Goal: Information Seeking & Learning: Learn about a topic

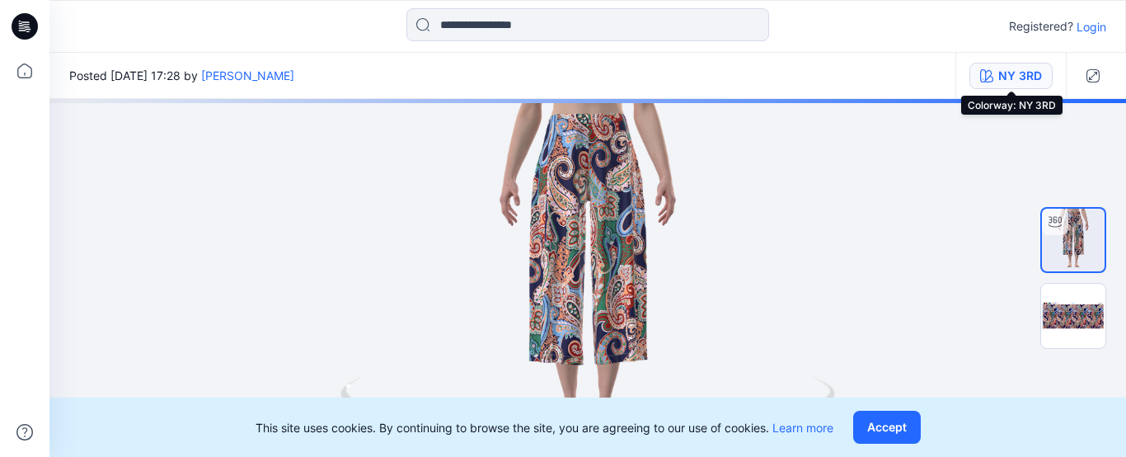
click at [1018, 85] on button "NY 3RD" at bounding box center [1010, 76] width 83 height 26
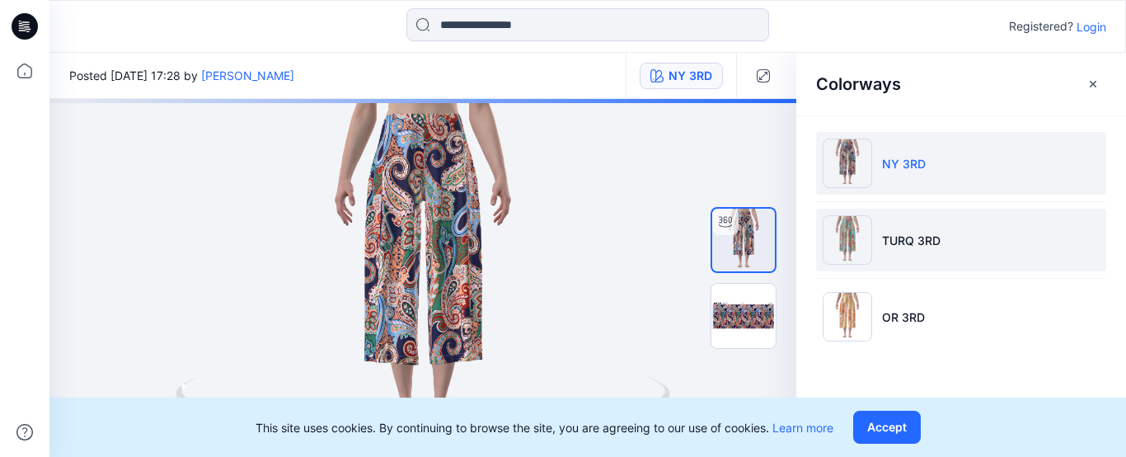
click at [936, 227] on li "TURQ 3RD" at bounding box center [961, 239] width 290 height 63
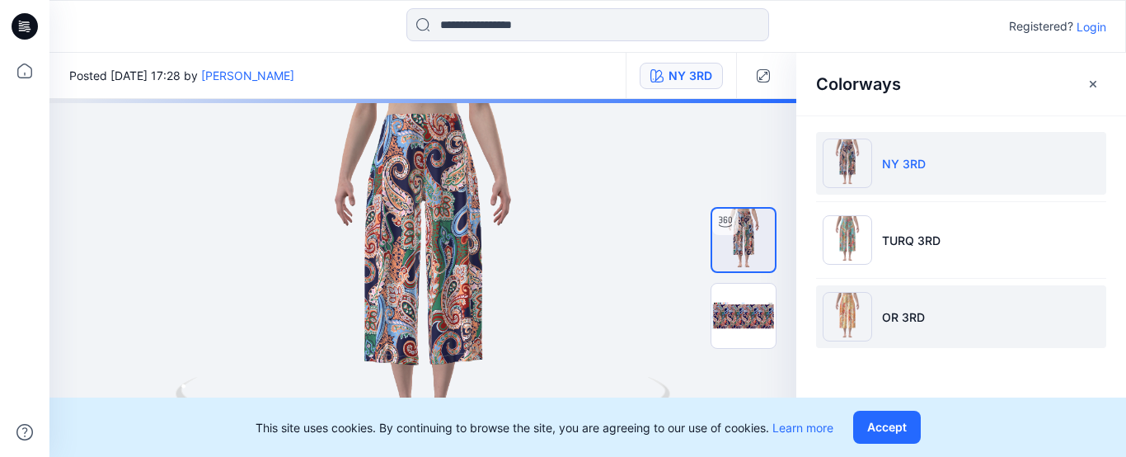
drag, startPoint x: 909, startPoint y: 316, endPoint x: 919, endPoint y: 304, distance: 15.2
click at [909, 316] on p "OR 3RD" at bounding box center [903, 316] width 43 height 17
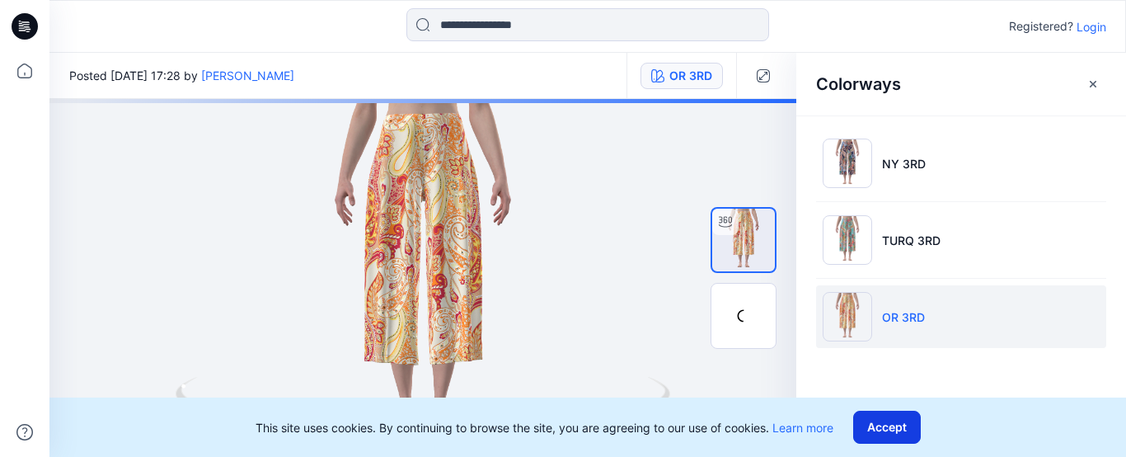
click at [878, 428] on button "Accept" at bounding box center [887, 426] width 68 height 33
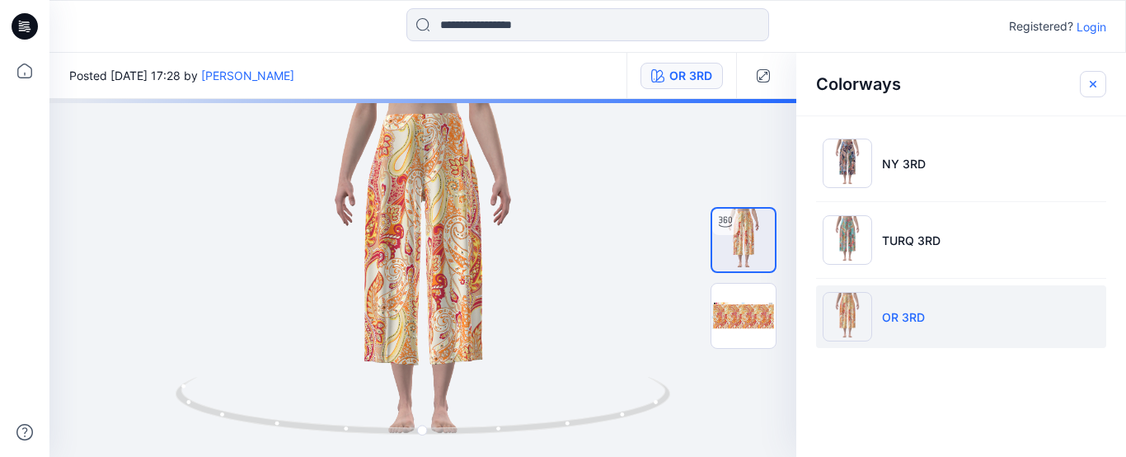
click at [1093, 77] on icon "button" at bounding box center [1092, 83] width 13 height 13
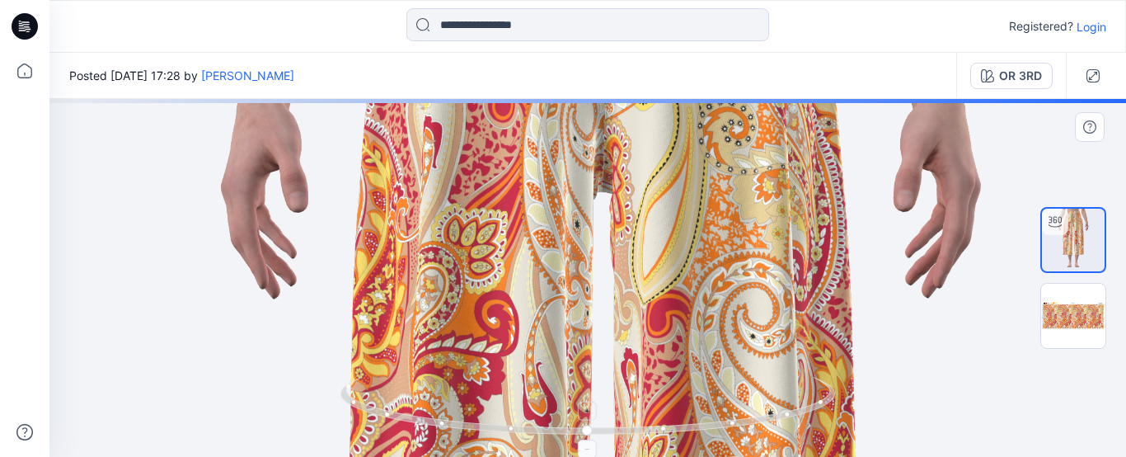
drag, startPoint x: 703, startPoint y: 177, endPoint x: 716, endPoint y: 424, distance: 246.7
click at [716, 424] on div at bounding box center [587, 278] width 1076 height 358
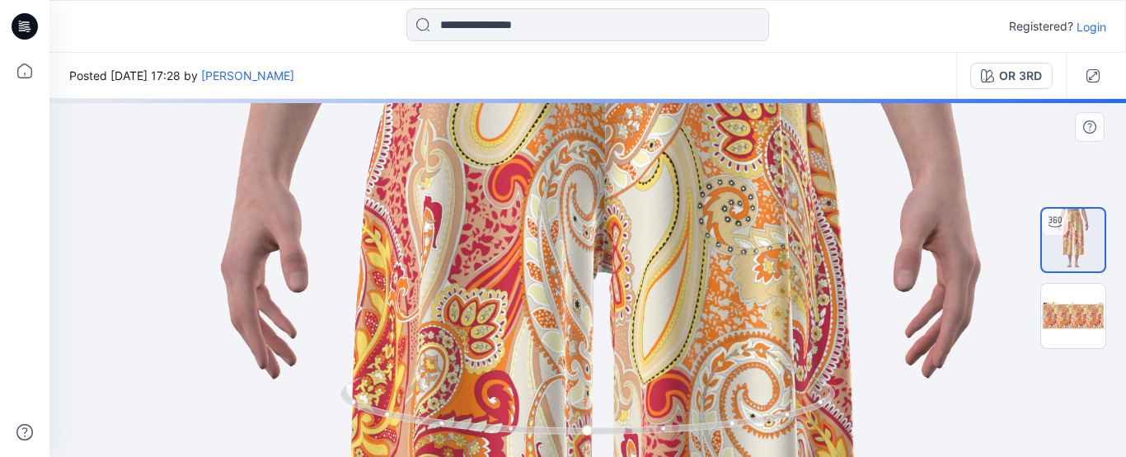
drag, startPoint x: 589, startPoint y: 192, endPoint x: 589, endPoint y: 272, distance: 79.9
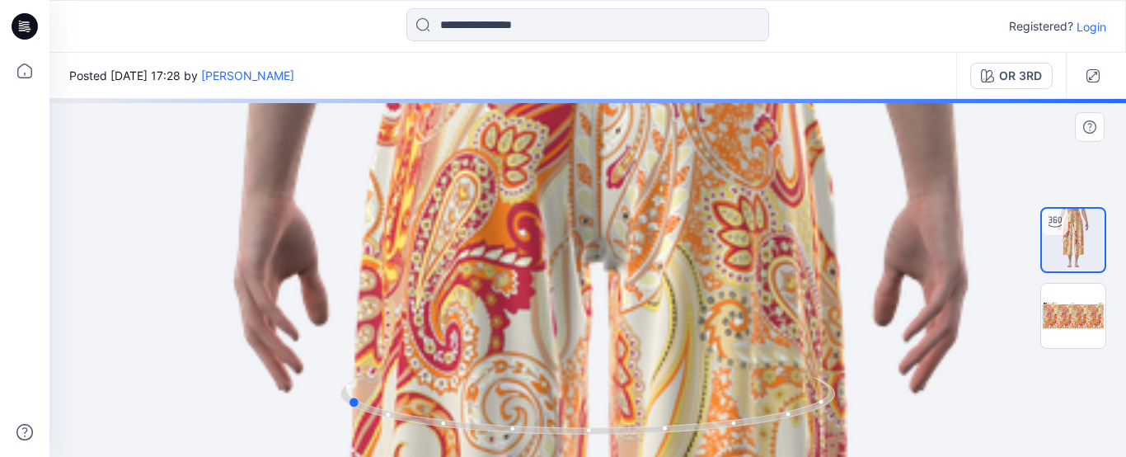
drag, startPoint x: 593, startPoint y: 427, endPoint x: 672, endPoint y: 344, distance: 113.7
click at [847, 425] on div at bounding box center [587, 278] width 1076 height 358
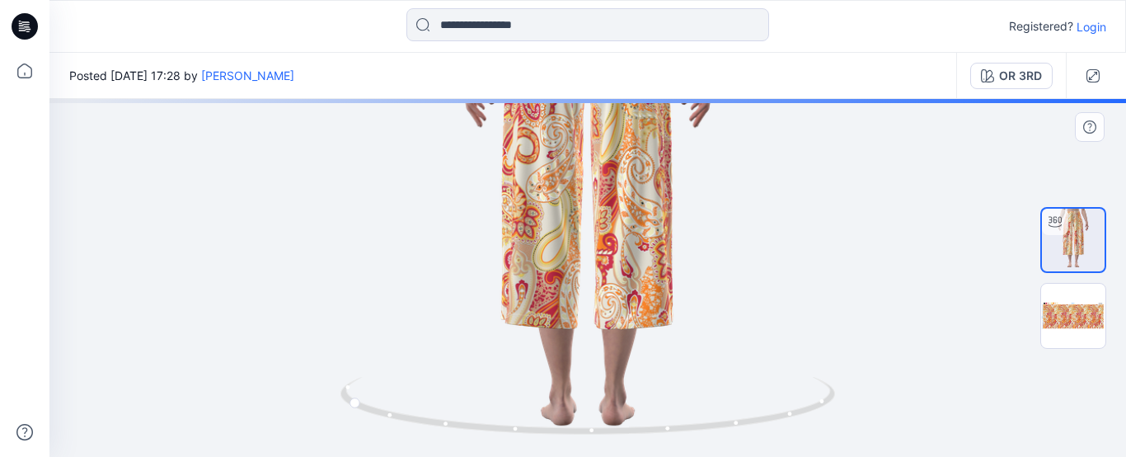
drag, startPoint x: 574, startPoint y: 323, endPoint x: 588, endPoint y: 181, distance: 142.4
click at [588, 181] on img at bounding box center [587, 199] width 529 height 527
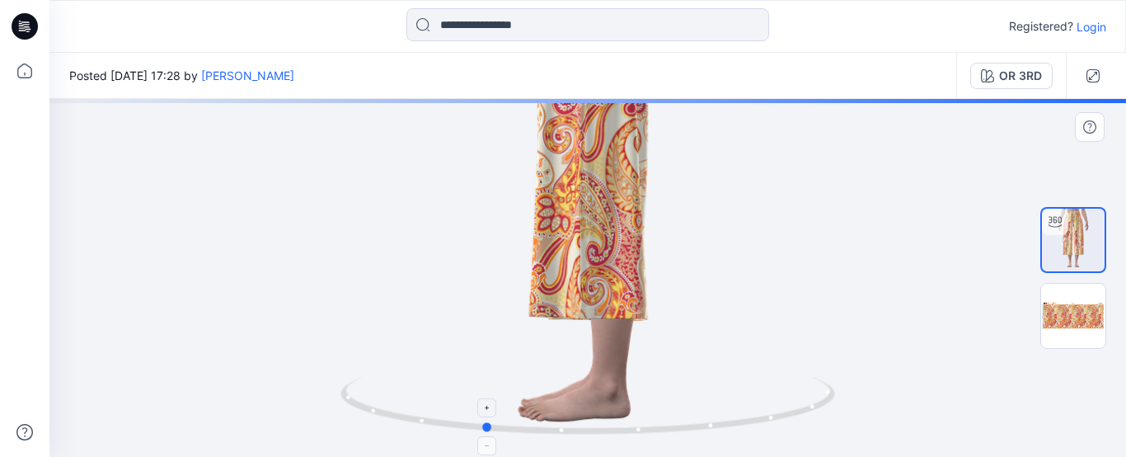
drag, startPoint x: 390, startPoint y: 419, endPoint x: 495, endPoint y: 446, distance: 108.7
click at [495, 438] on icon at bounding box center [589, 408] width 499 height 62
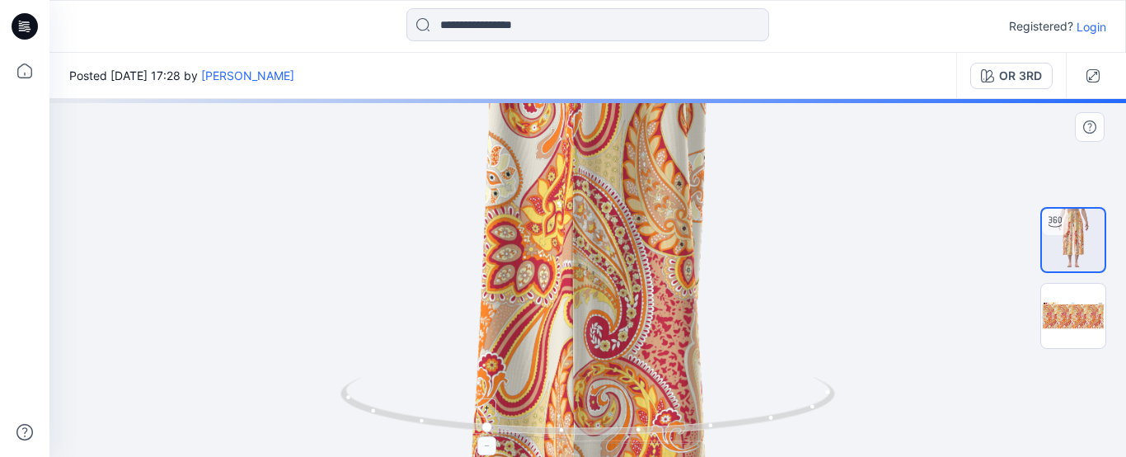
drag, startPoint x: 639, startPoint y: 154, endPoint x: 620, endPoint y: 433, distance: 279.1
click at [620, 433] on div at bounding box center [587, 278] width 1076 height 358
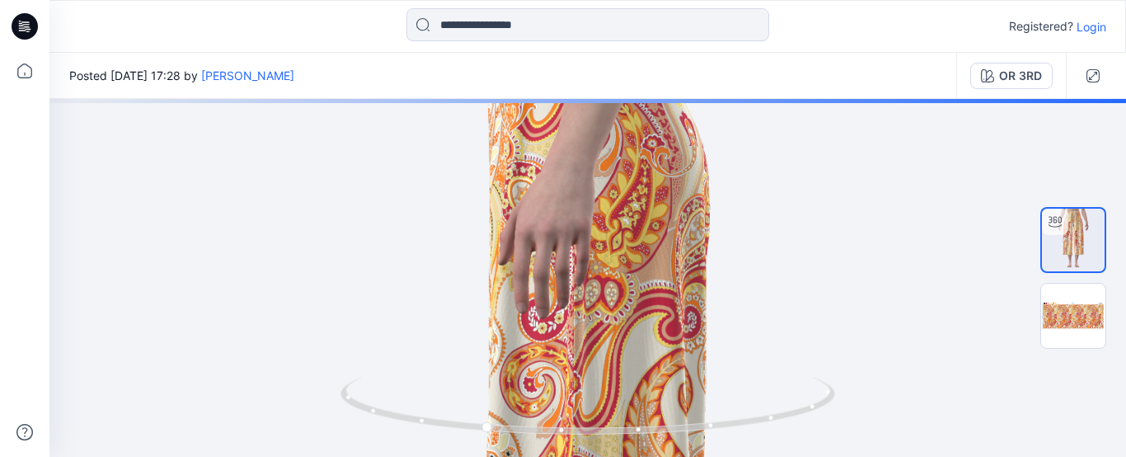
drag, startPoint x: 635, startPoint y: 194, endPoint x: 623, endPoint y: 471, distance: 278.0
click at [623, 457] on html "Registered? Login Posted [DATE] 17:28 by [PERSON_NAME] OR 3RD OR 3RD Loading...…" at bounding box center [563, 228] width 1126 height 457
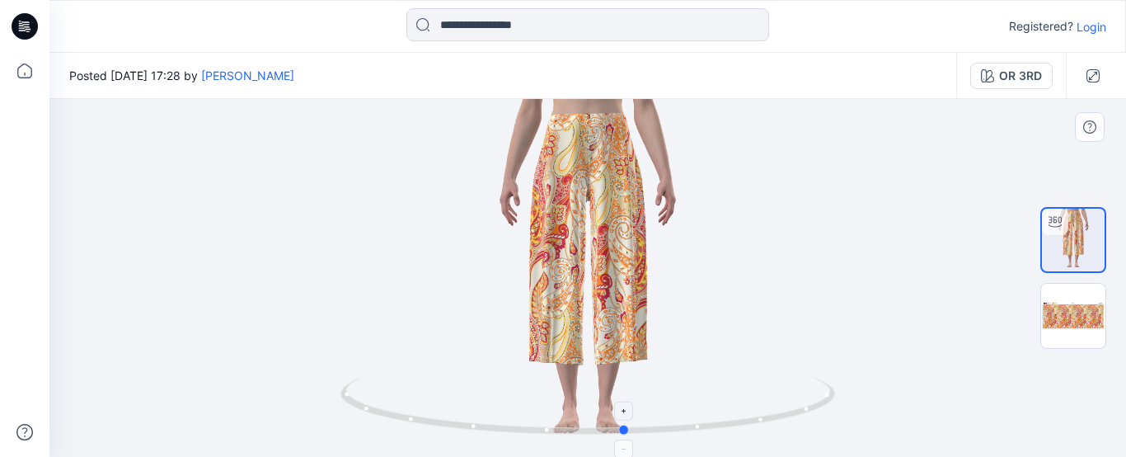
drag, startPoint x: 486, startPoint y: 426, endPoint x: 627, endPoint y: 454, distance: 143.7
click at [627, 438] on icon at bounding box center [589, 408] width 499 height 62
click at [541, 284] on div at bounding box center [587, 278] width 1076 height 358
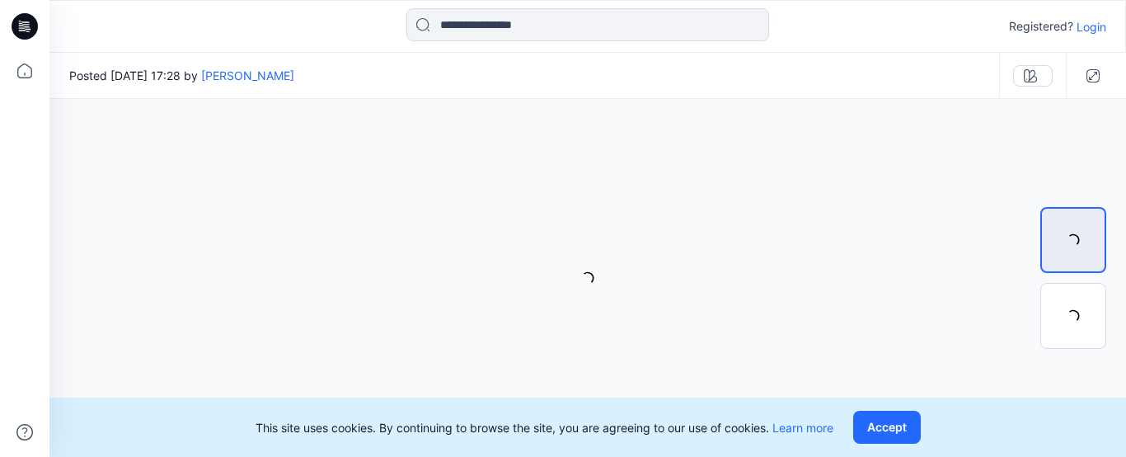
click at [659, 262] on div "This site uses cookies. By continuing to browse the site, you are agreeing to o…" at bounding box center [587, 426] width 1076 height 59
click at [659, 262] on button "Accept" at bounding box center [887, 426] width 68 height 33
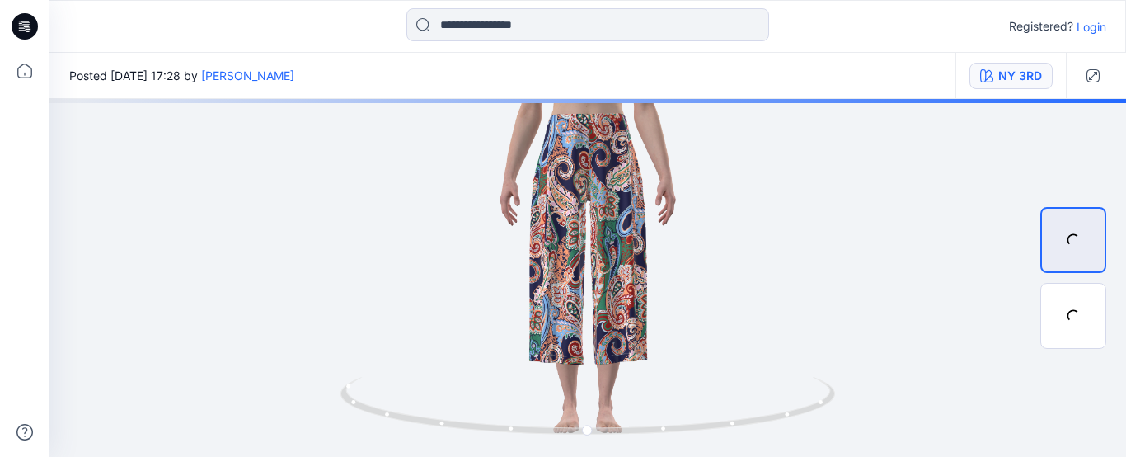
click at [659, 77] on div "NY 3RD" at bounding box center [1020, 76] width 44 height 18
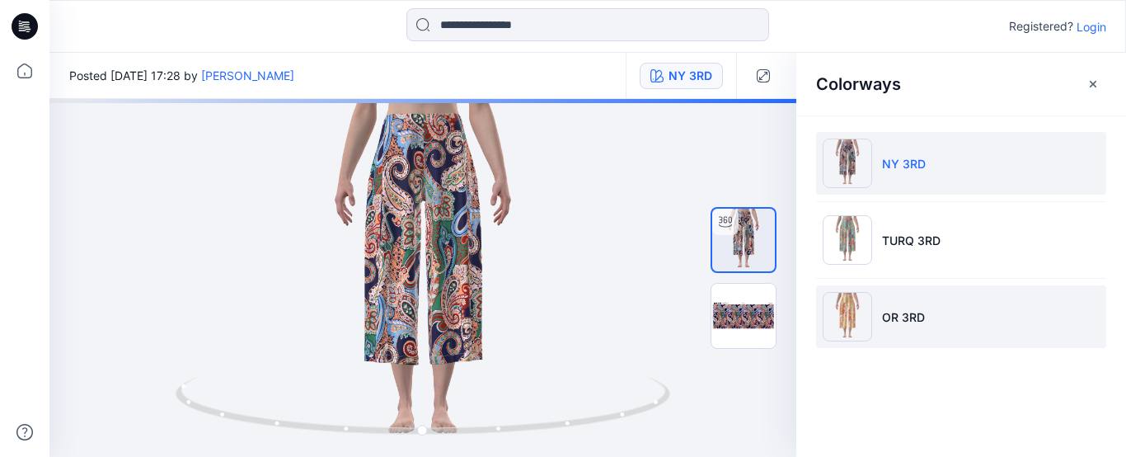
click at [659, 262] on p "OR 3RD" at bounding box center [903, 316] width 43 height 17
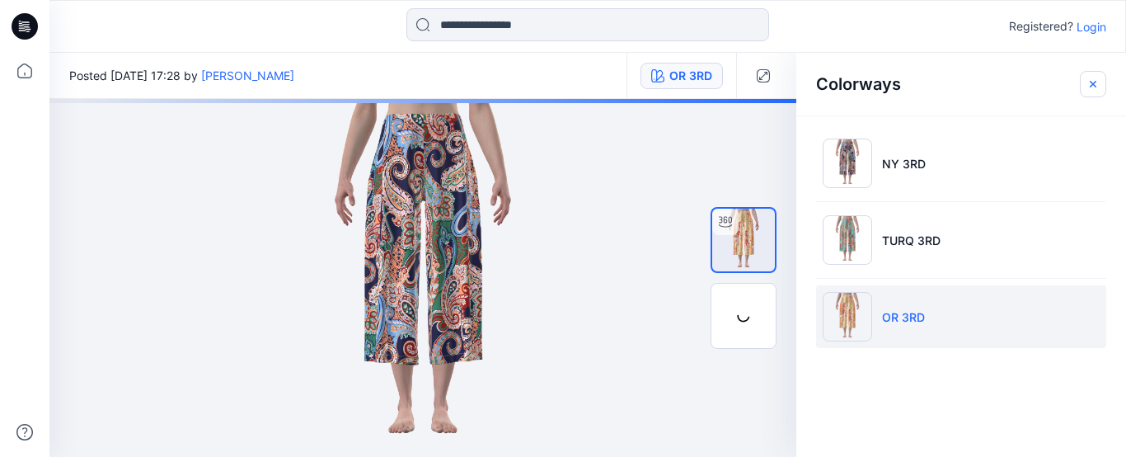
click at [659, 88] on icon "button" at bounding box center [1092, 83] width 13 height 13
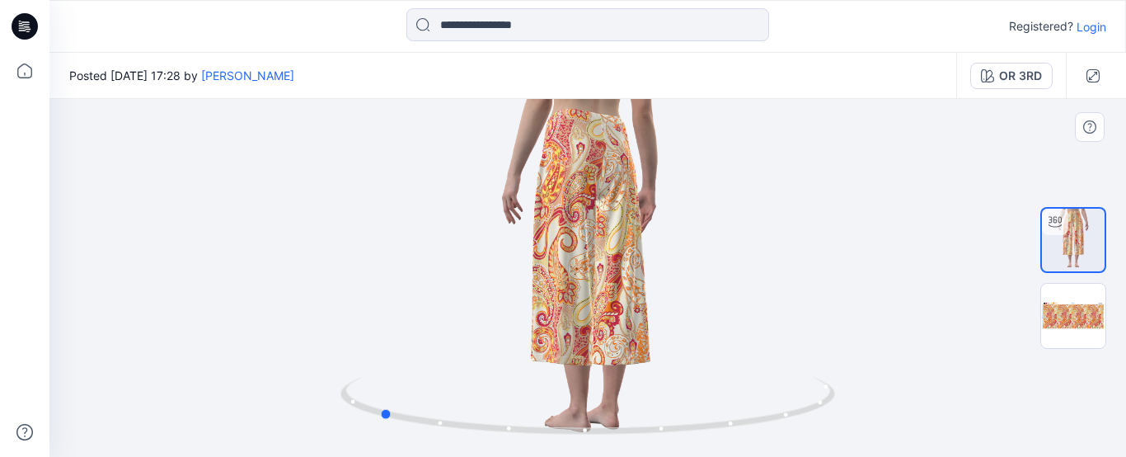
drag, startPoint x: 590, startPoint y: 431, endPoint x: 876, endPoint y: 437, distance: 286.0
click at [659, 262] on div at bounding box center [587, 278] width 1076 height 358
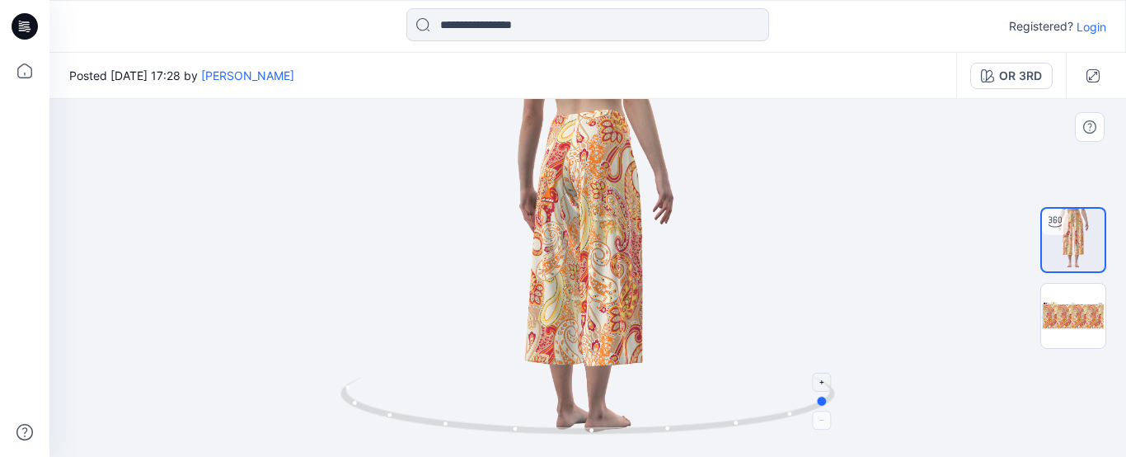
drag, startPoint x: 600, startPoint y: 432, endPoint x: 557, endPoint y: 424, distance: 43.6
click at [557, 262] on icon at bounding box center [589, 408] width 499 height 62
click at [659, 85] on button "OR 3RD" at bounding box center [1011, 76] width 82 height 26
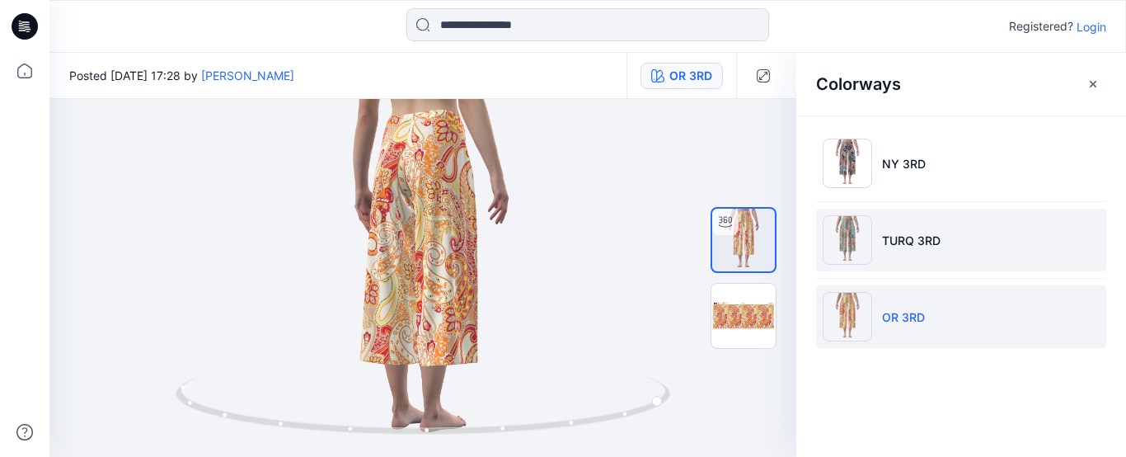
click at [659, 249] on li "TURQ 3RD" at bounding box center [961, 239] width 290 height 63
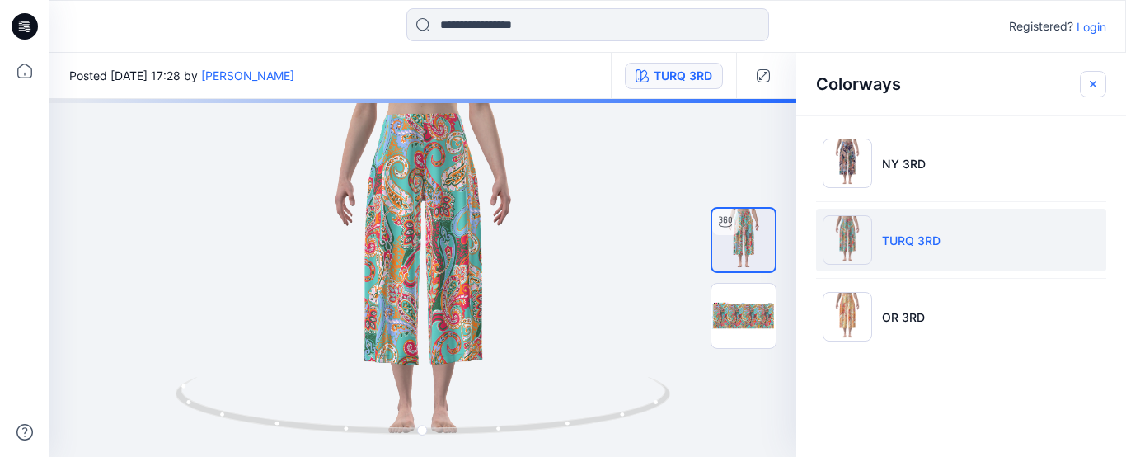
click at [659, 76] on button "button" at bounding box center [1092, 84] width 26 height 26
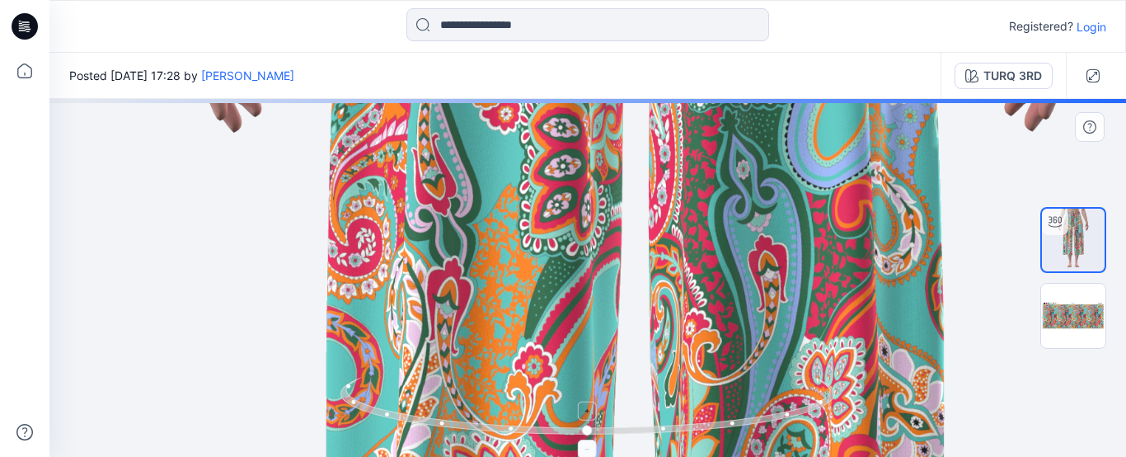
drag, startPoint x: 589, startPoint y: 162, endPoint x: 677, endPoint y: 416, distance: 268.4
click at [659, 262] on div at bounding box center [587, 278] width 1076 height 358
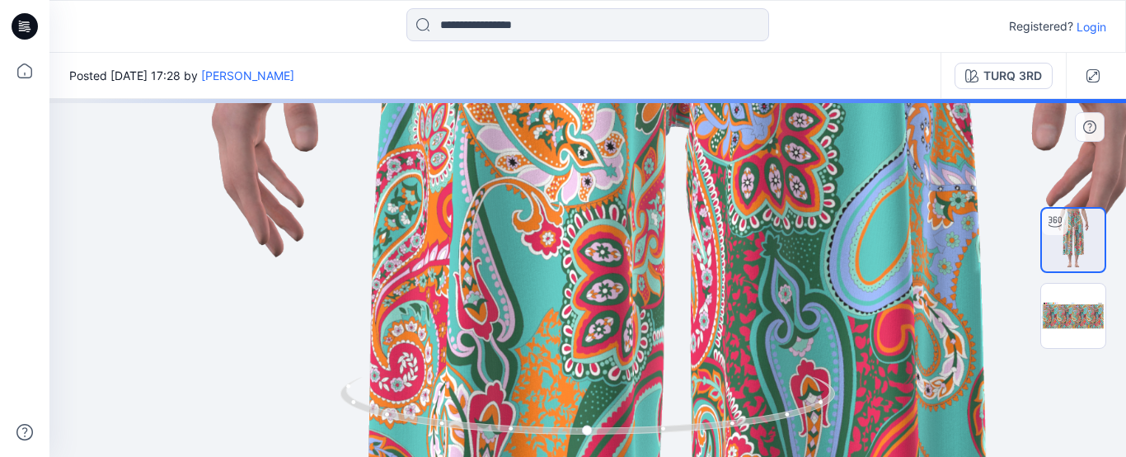
drag, startPoint x: 592, startPoint y: 102, endPoint x: 616, endPoint y: 338, distance: 236.8
click at [629, 262] on div at bounding box center [587, 278] width 1076 height 358
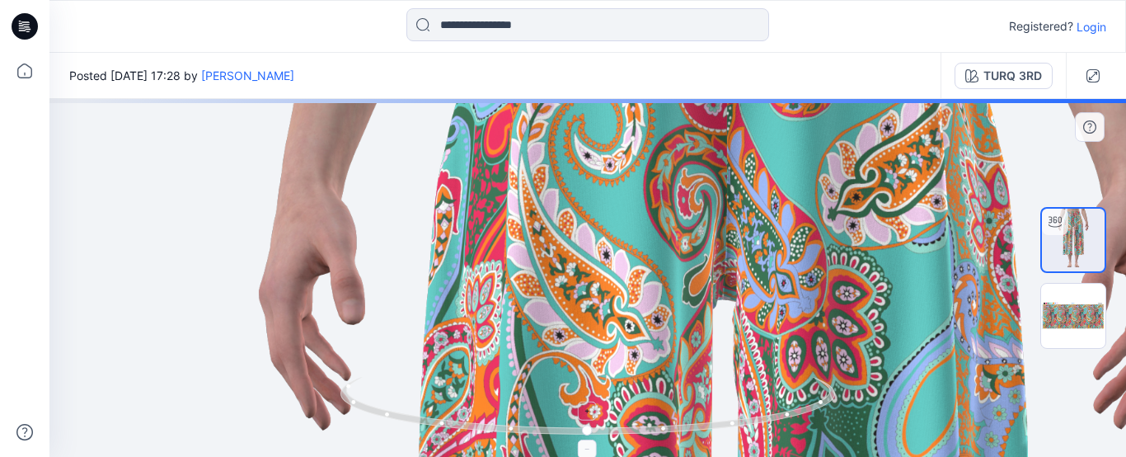
drag, startPoint x: 623, startPoint y: 326, endPoint x: 634, endPoint y: 414, distance: 88.0
click at [634, 262] on div at bounding box center [587, 278] width 1076 height 358
